Goal: Task Accomplishment & Management: Use online tool/utility

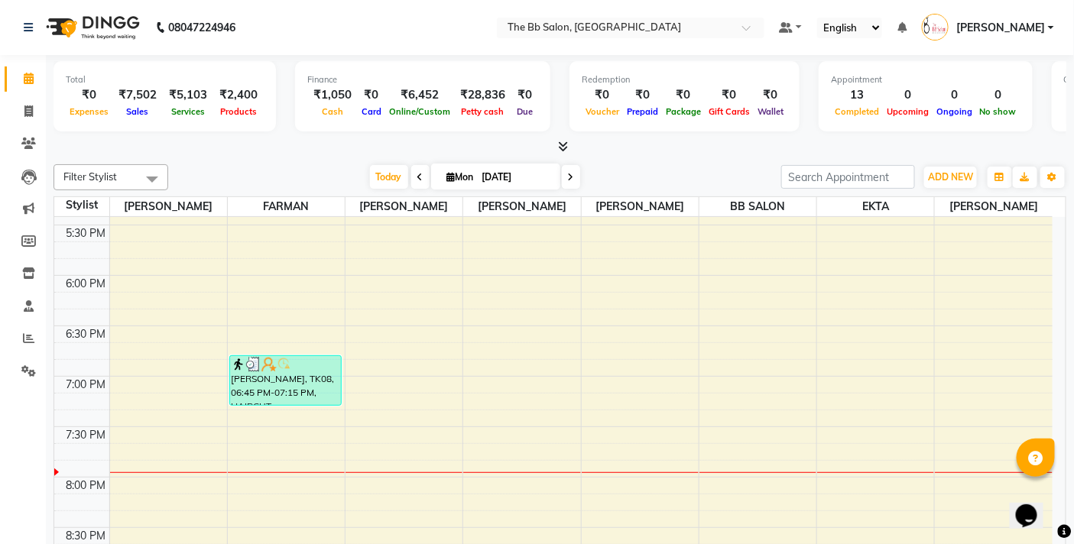
scroll to position [74, 0]
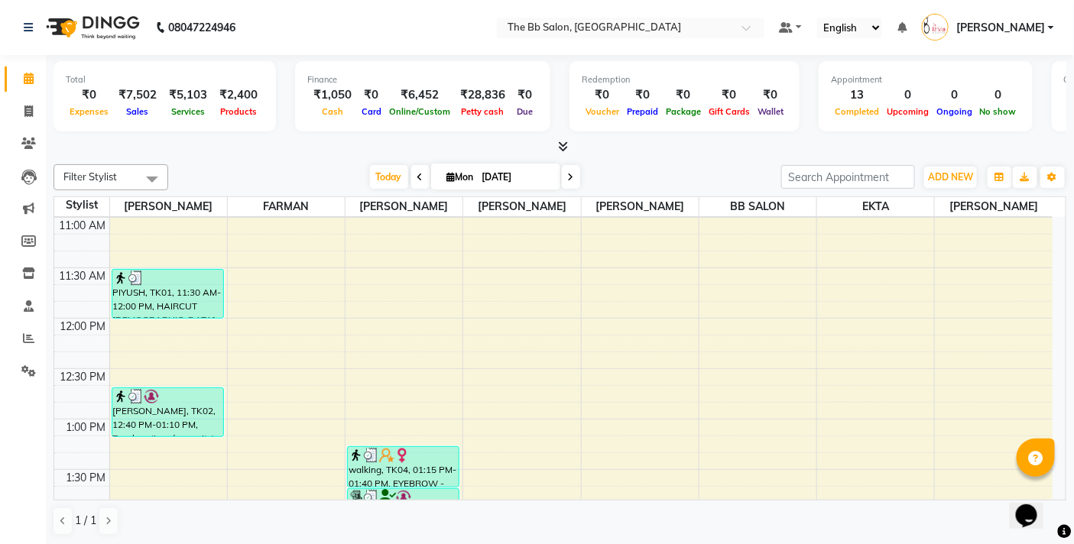
scroll to position [424, 0]
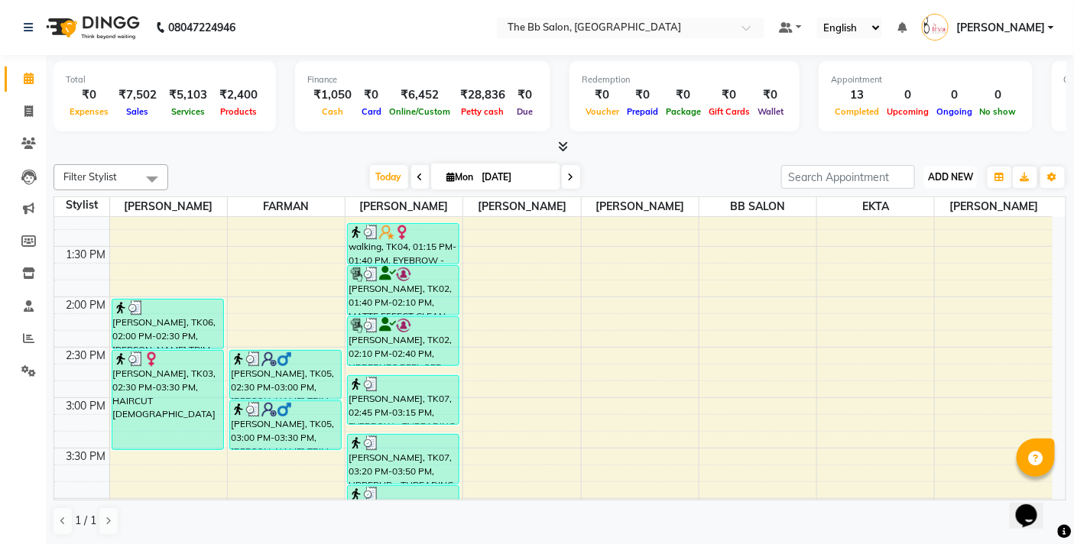
click at [944, 168] on button "ADD NEW Toggle Dropdown" at bounding box center [950, 177] width 53 height 21
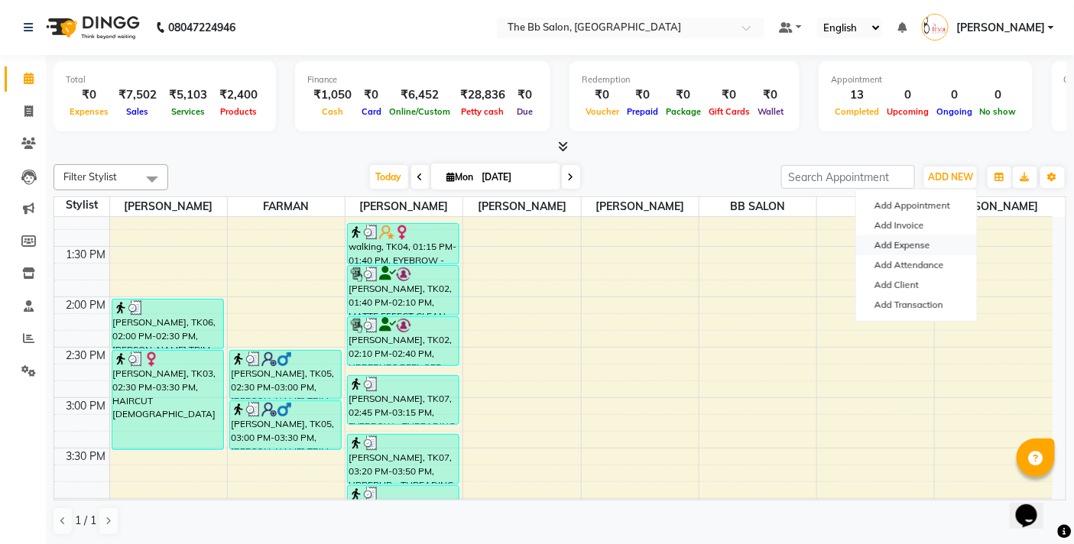
click at [912, 245] on link "Add Expense" at bounding box center [916, 246] width 121 height 20
select select "5224"
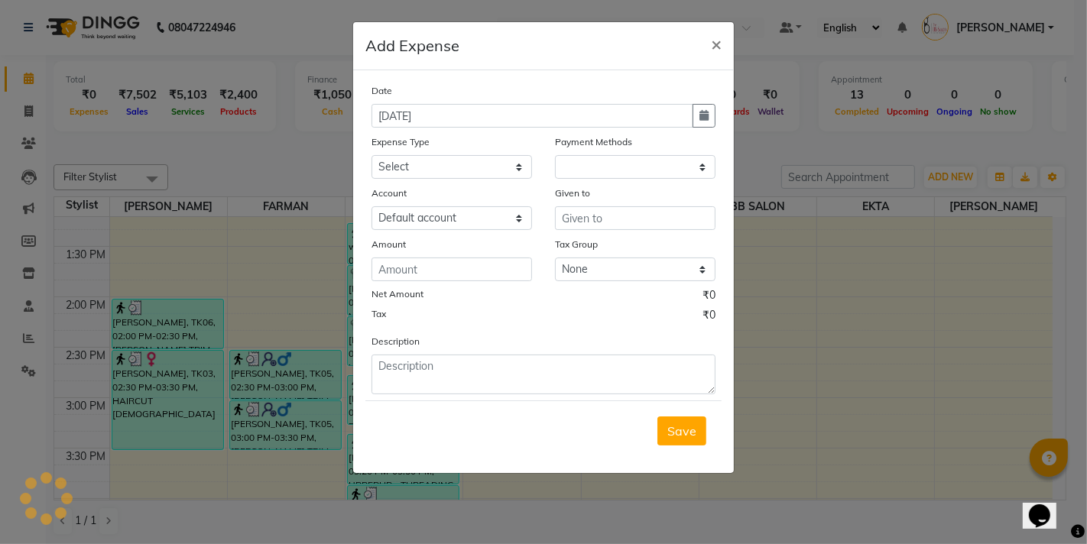
select select "1"
select select "5223"
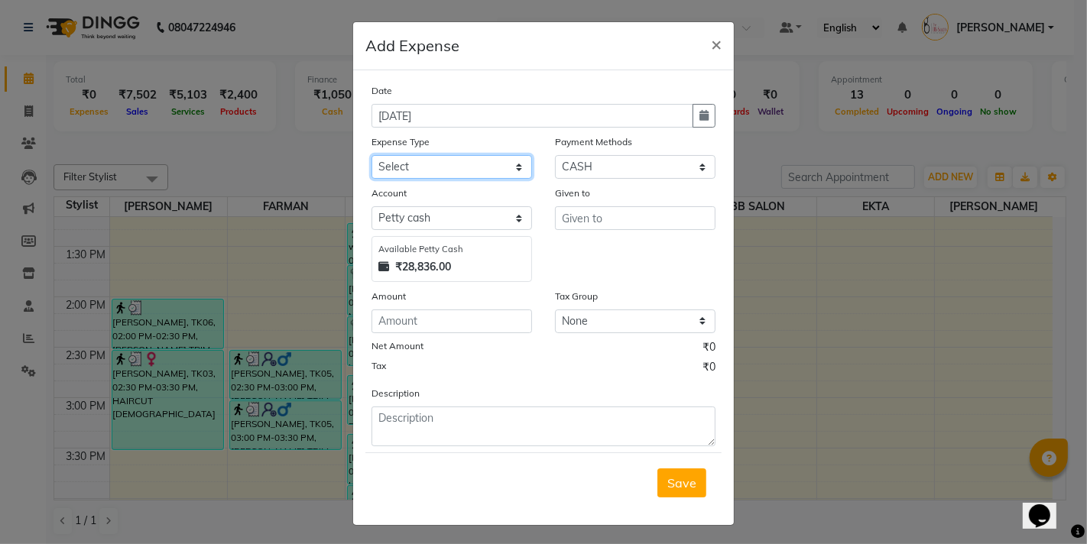
click at [409, 171] on select "Select AARTI MAM BANK TRANSFER Advance Salary CHEQUE Client Snacks Fuel Incenti…" at bounding box center [452, 167] width 161 height 24
select select "23119"
click at [372, 155] on select "Select AARTI MAM BANK TRANSFER Advance Salary CHEQUE Client Snacks Fuel Incenti…" at bounding box center [452, 167] width 161 height 24
click at [558, 215] on input "text" at bounding box center [635, 218] width 161 height 24
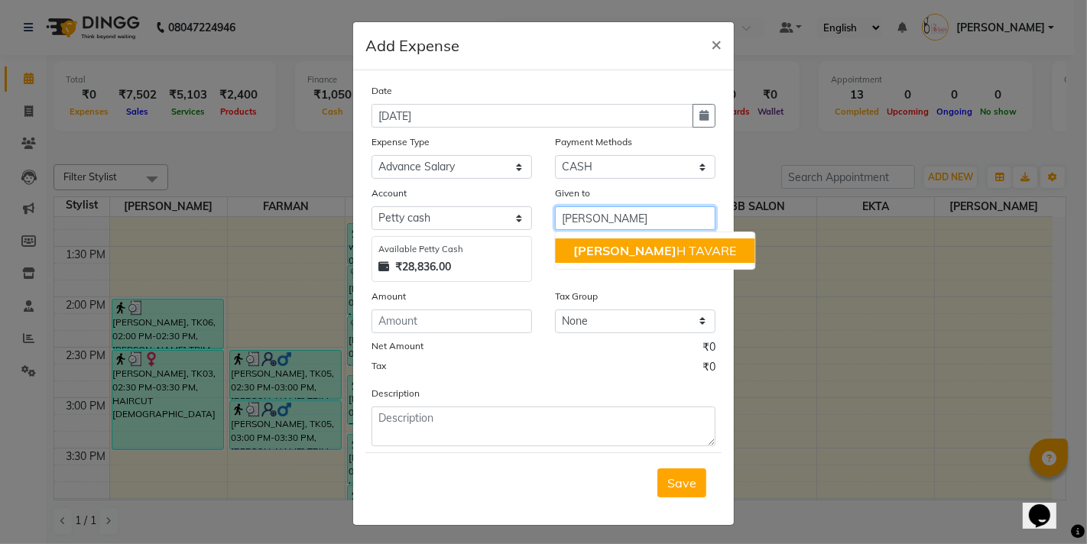
click at [616, 251] on span "MANGES" at bounding box center [624, 250] width 103 height 15
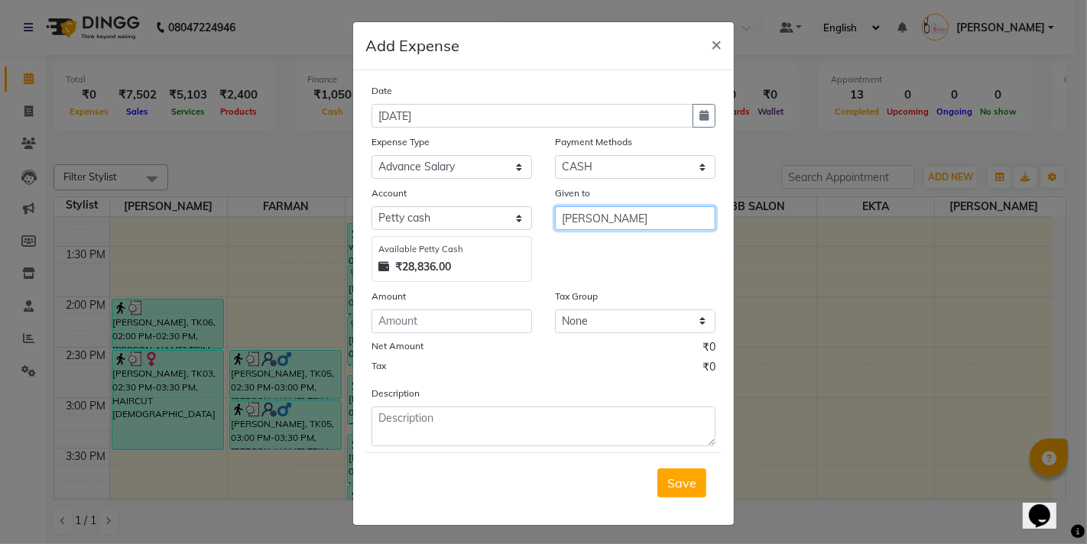
type input "[PERSON_NAME]"
click at [413, 318] on input "number" at bounding box center [452, 322] width 161 height 24
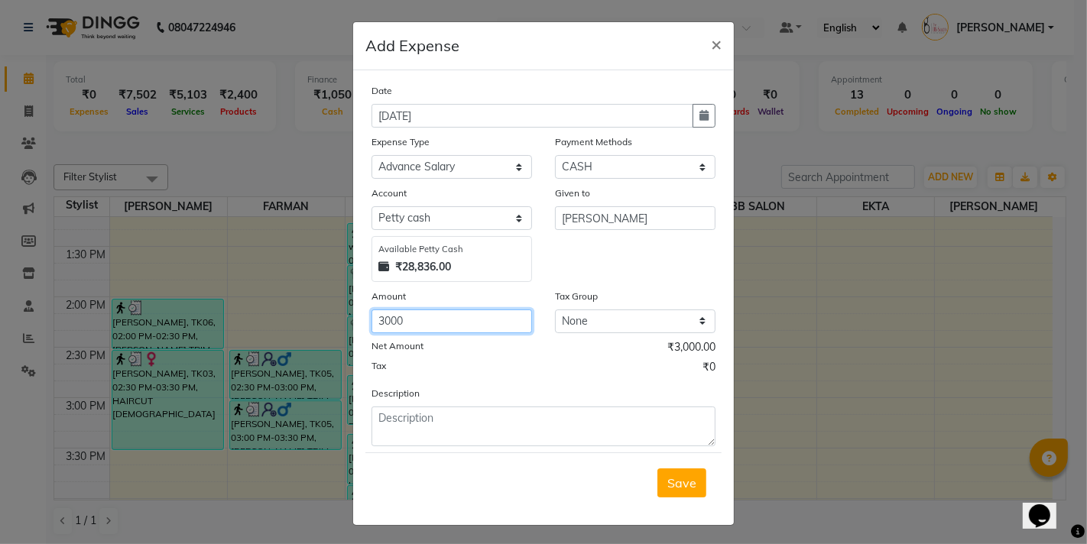
type input "3000"
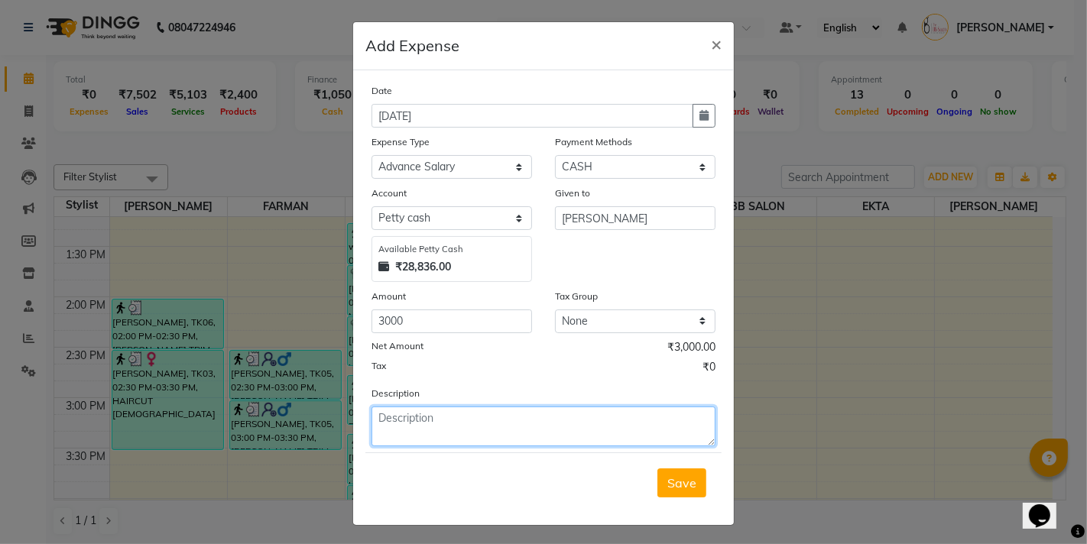
click at [434, 434] on textarea at bounding box center [544, 427] width 344 height 40
type textarea "given for advance"
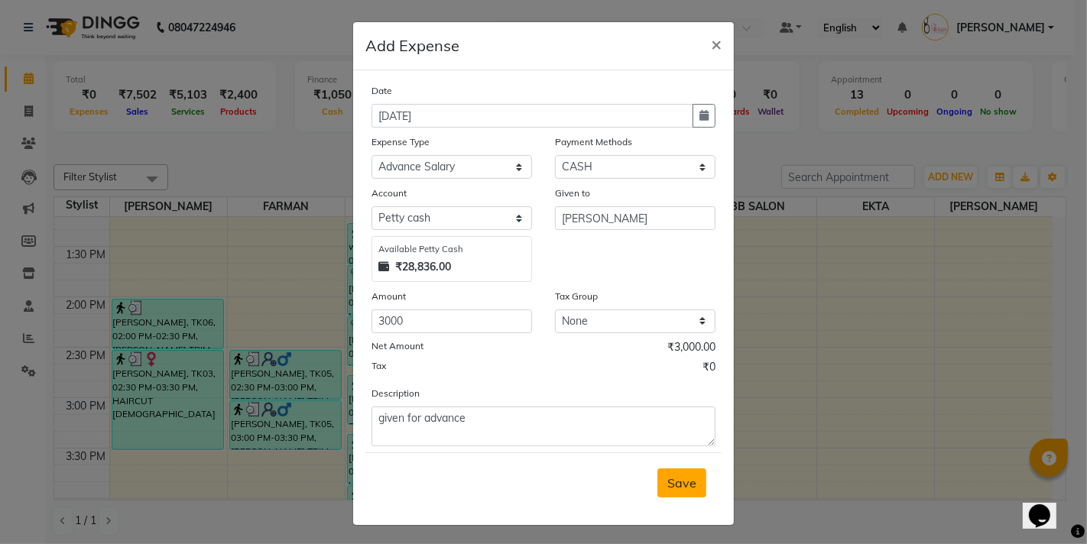
click at [668, 482] on span "Save" at bounding box center [682, 483] width 29 height 15
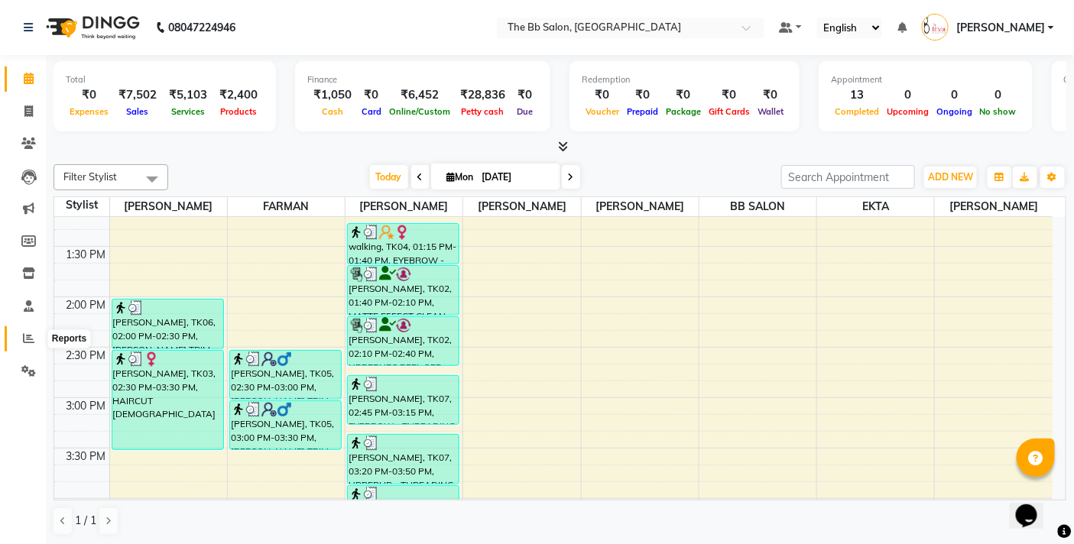
click at [24, 333] on icon at bounding box center [28, 338] width 11 height 11
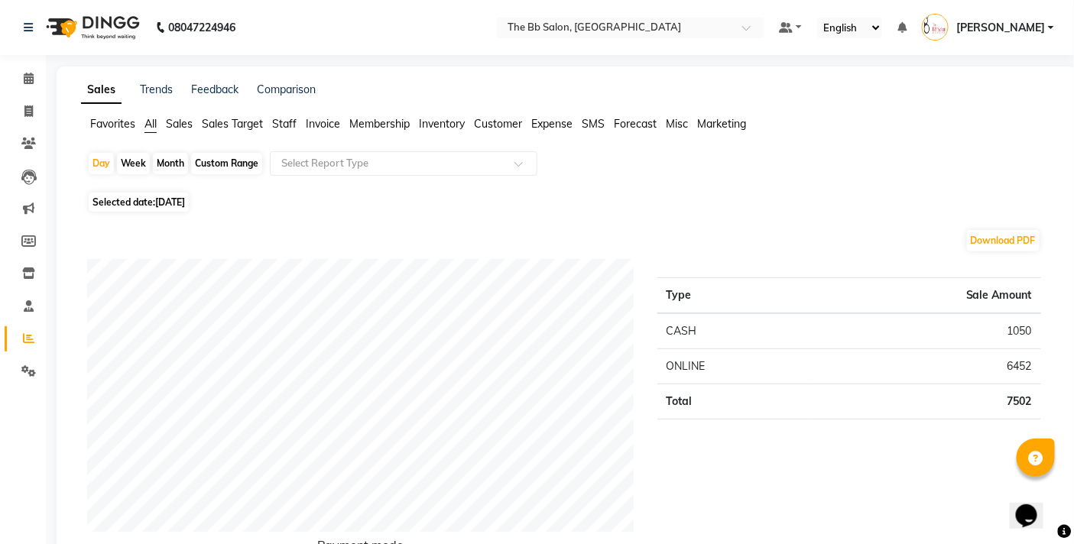
click at [295, 127] on span "Staff" at bounding box center [284, 124] width 24 height 14
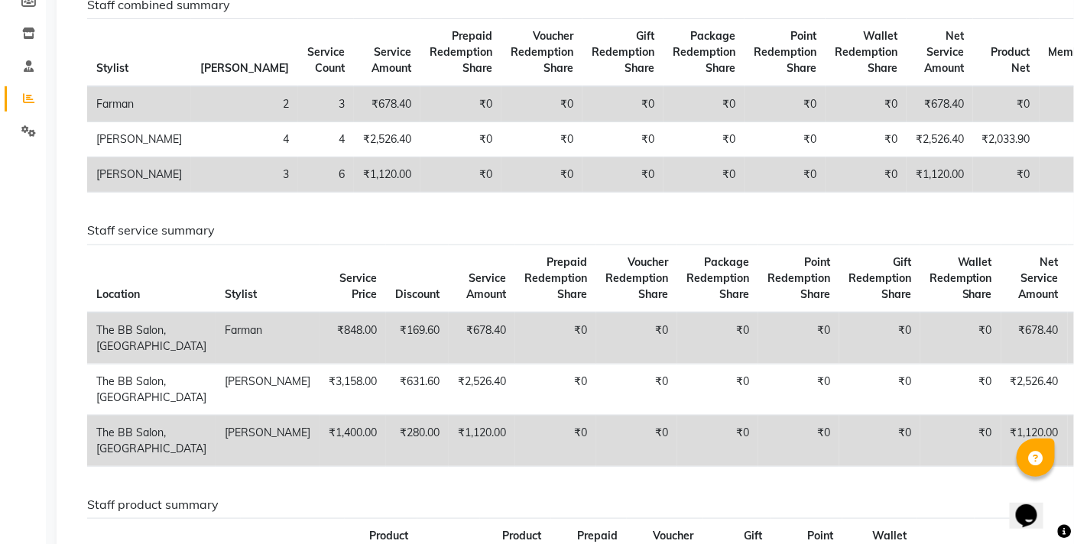
scroll to position [255, 0]
